Goal: Information Seeking & Learning: Learn about a topic

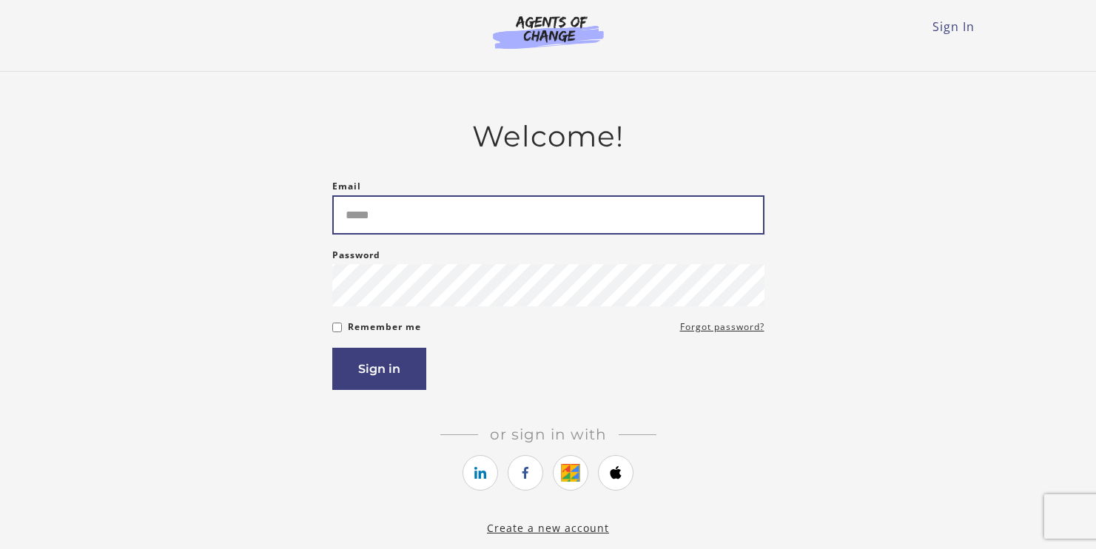
click at [449, 212] on input "Email" at bounding box center [548, 214] width 432 height 39
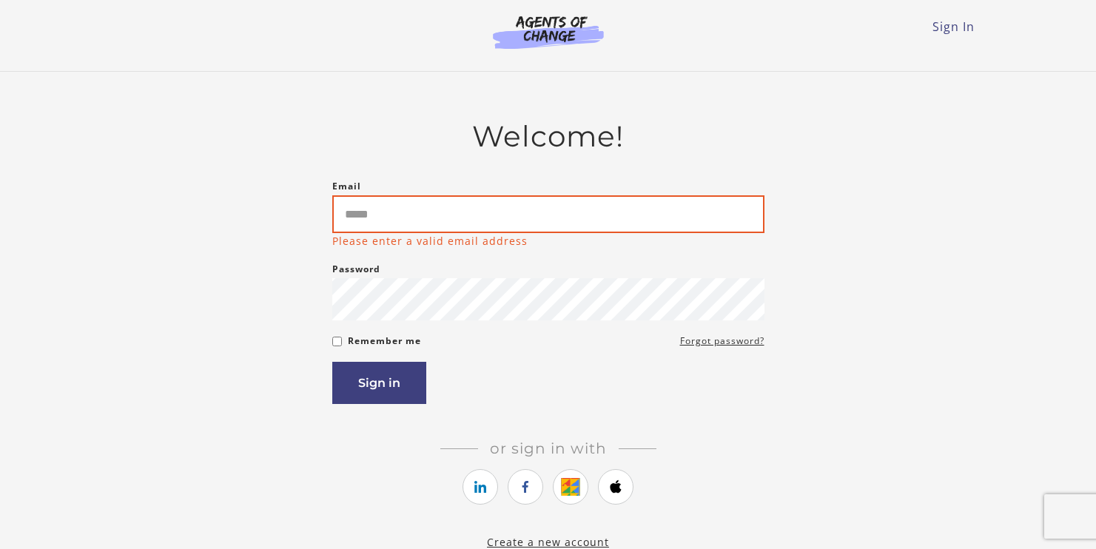
type input "**********"
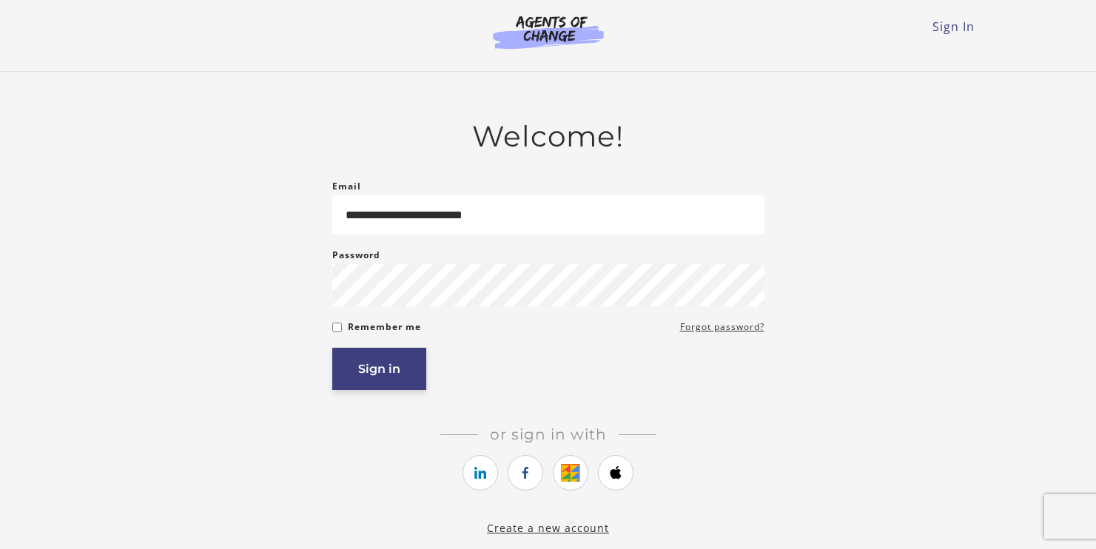
click at [392, 373] on button "Sign in" at bounding box center [379, 369] width 94 height 42
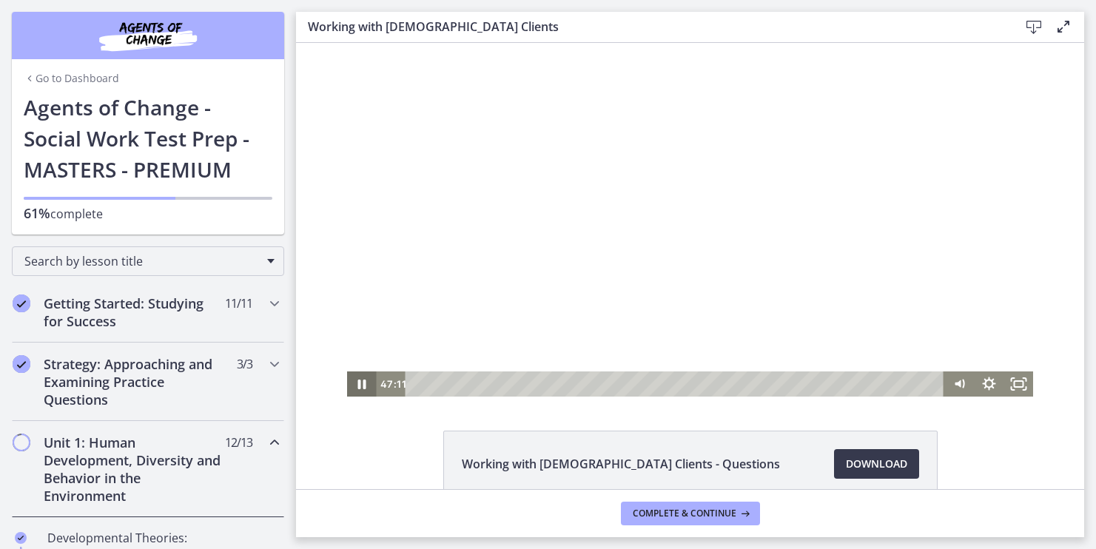
click at [361, 385] on icon "Pause" at bounding box center [362, 383] width 30 height 25
